Goal: Transaction & Acquisition: Purchase product/service

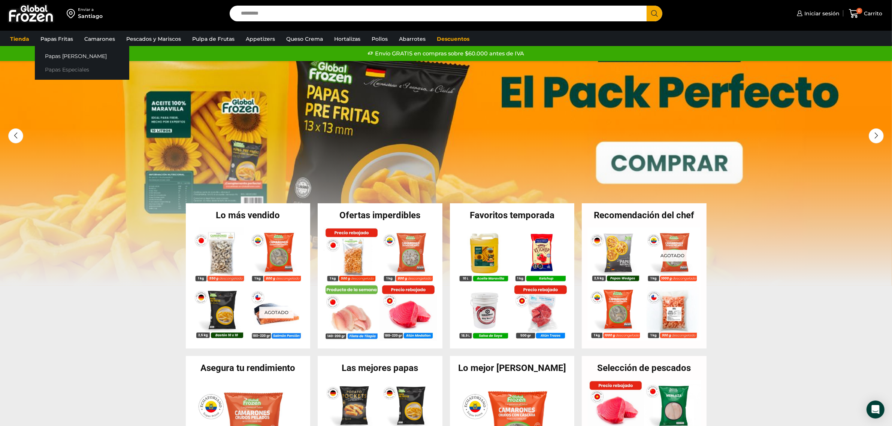
click at [61, 67] on link "Papas Especiales" at bounding box center [82, 70] width 94 height 14
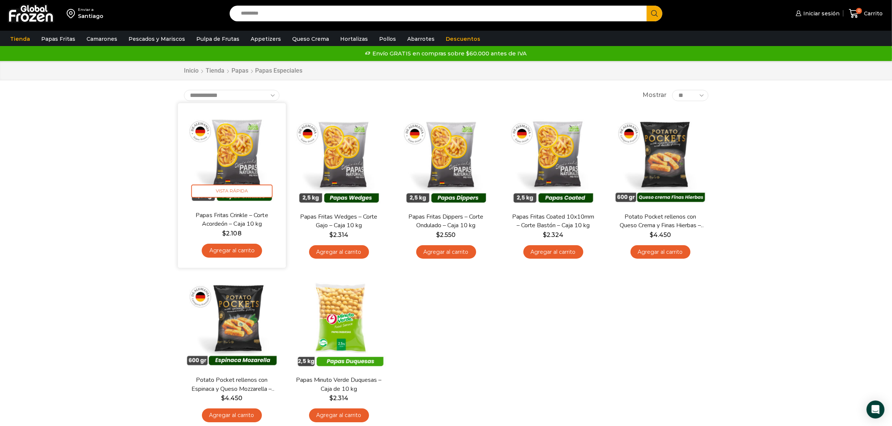
click at [258, 159] on img at bounding box center [232, 157] width 97 height 97
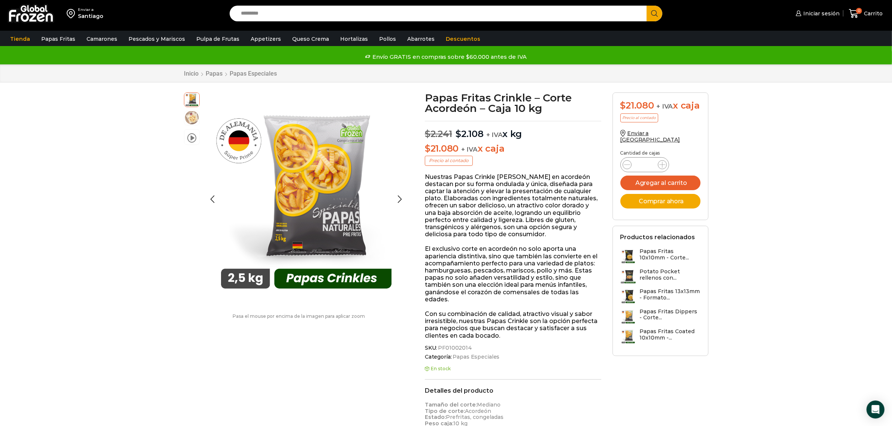
click at [190, 118] on img at bounding box center [191, 117] width 15 height 15
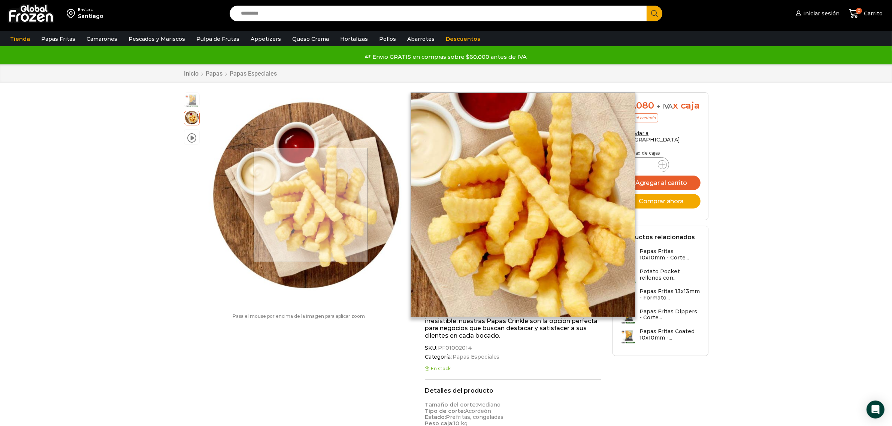
drag, startPoint x: 312, startPoint y: 205, endPoint x: 197, endPoint y: 319, distance: 161.1
click at [197, 319] on p "Pasa el mouse por encima de la imagen para aplicar zoom" at bounding box center [299, 316] width 230 height 5
